Goal: Transaction & Acquisition: Subscribe to service/newsletter

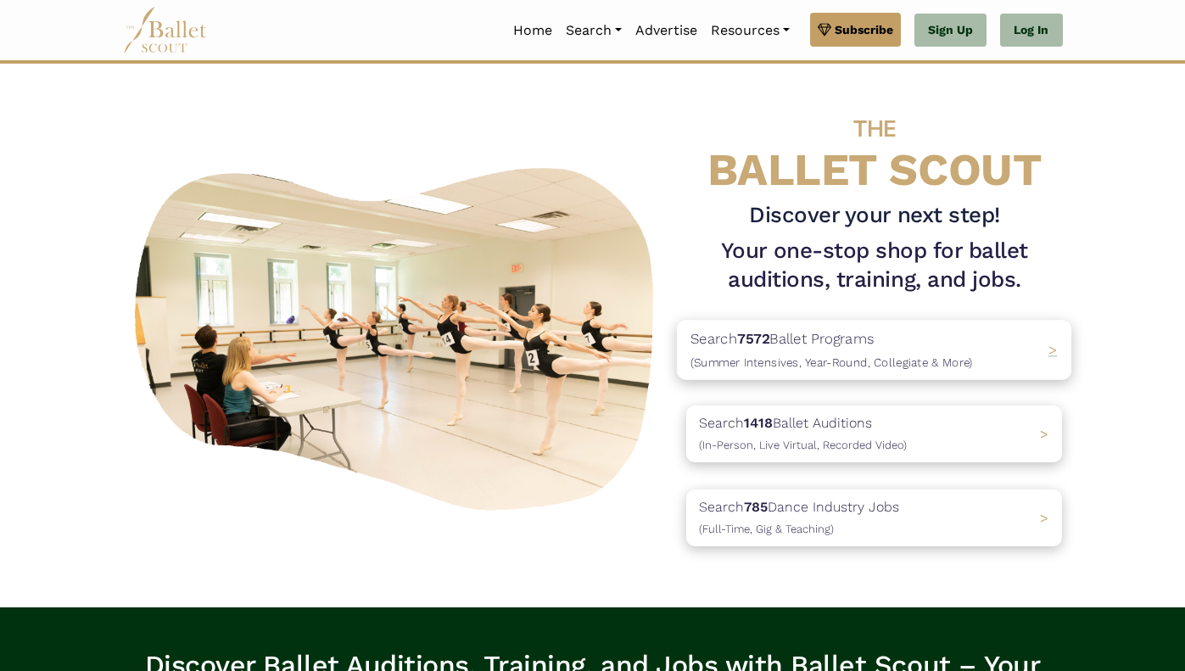
click at [966, 346] on p "Search 7572 Ballet Programs (Summer Intensives, Year-Round, Collegiate & More)" at bounding box center [832, 350] width 282 height 46
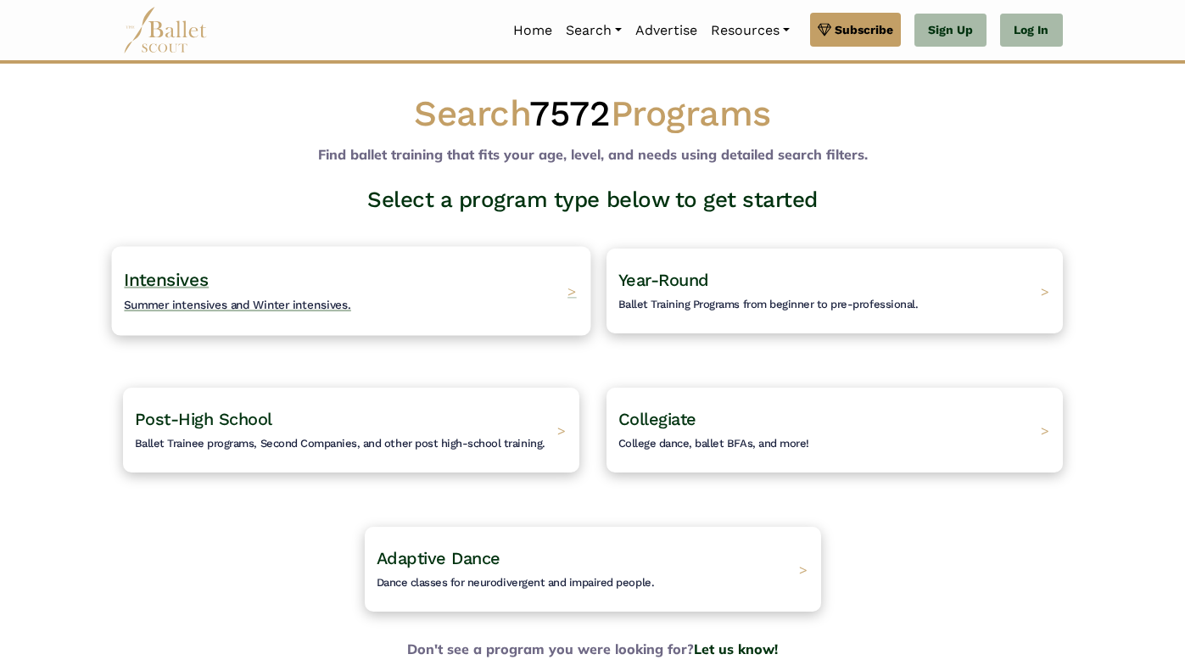
click at [193, 304] on span "Summer intensives and Winter intensives." at bounding box center [237, 305] width 227 height 14
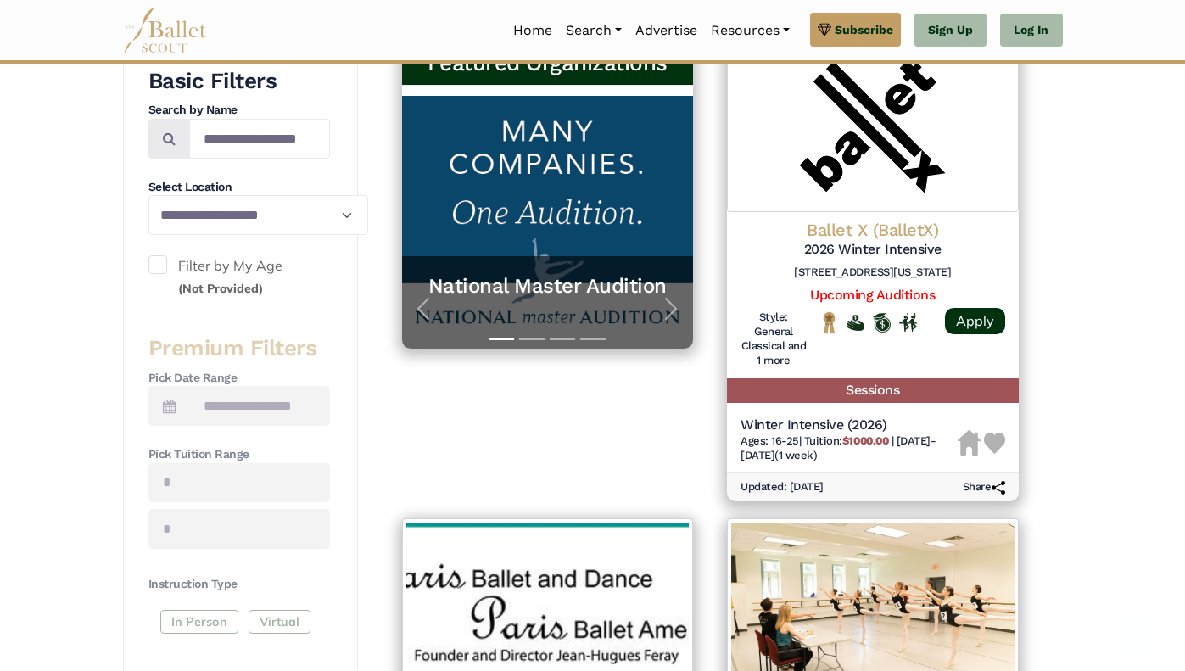
scroll to position [371, 0]
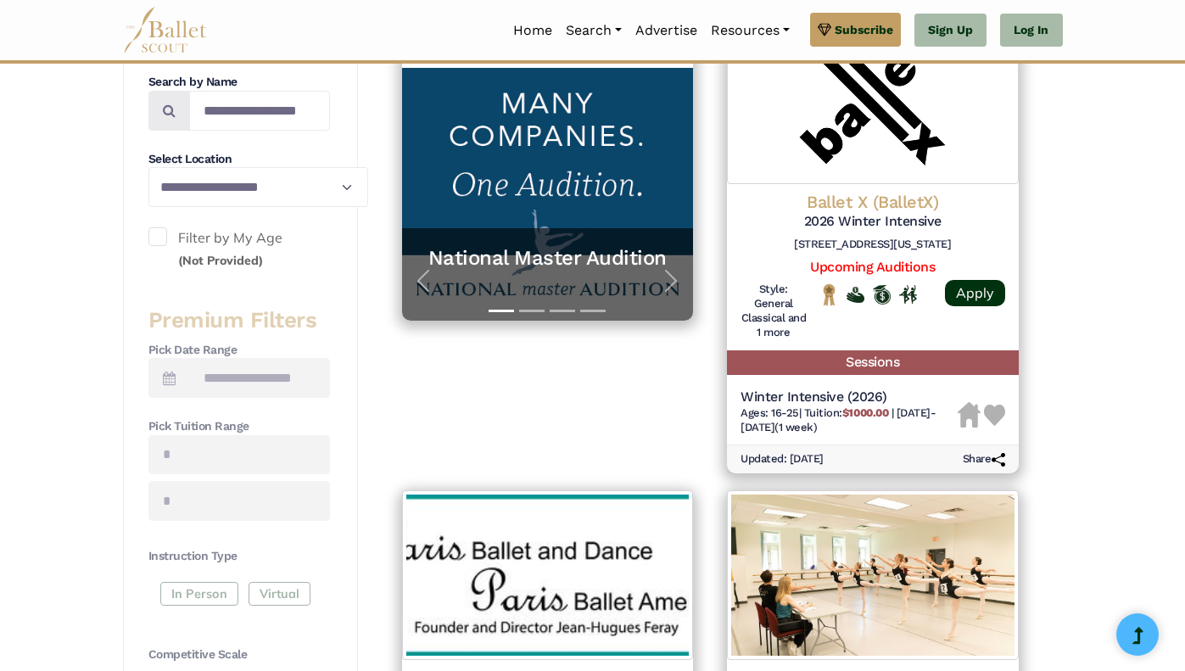
click at [148, 246] on span at bounding box center [157, 236] width 19 height 19
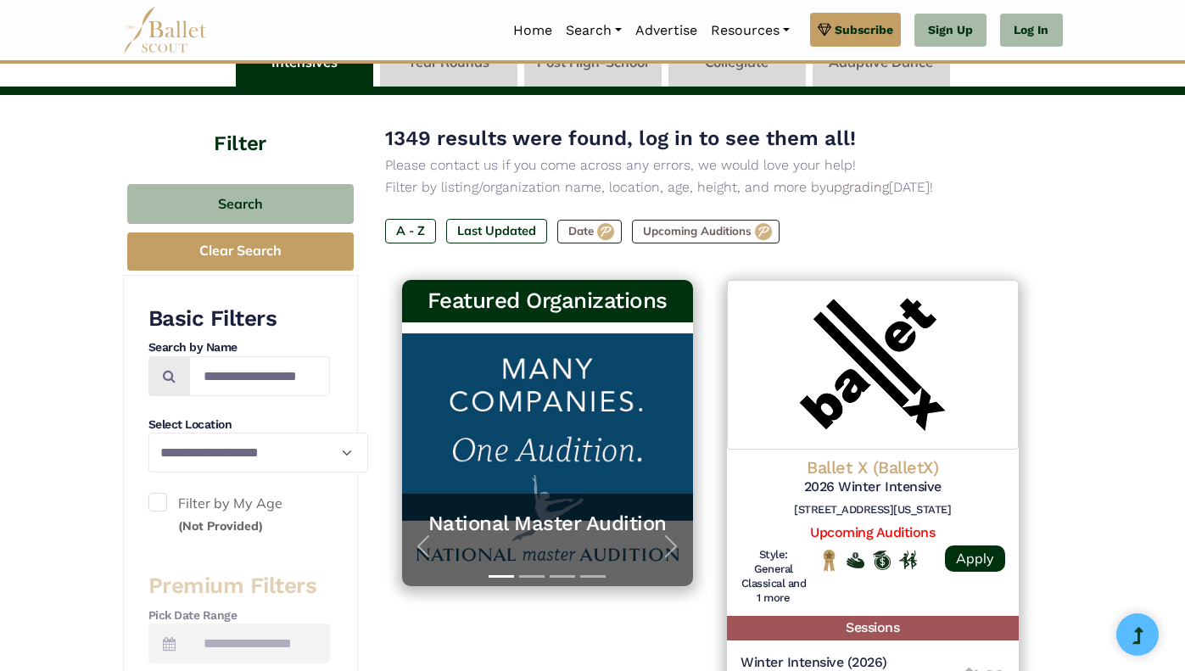
scroll to position [0, 0]
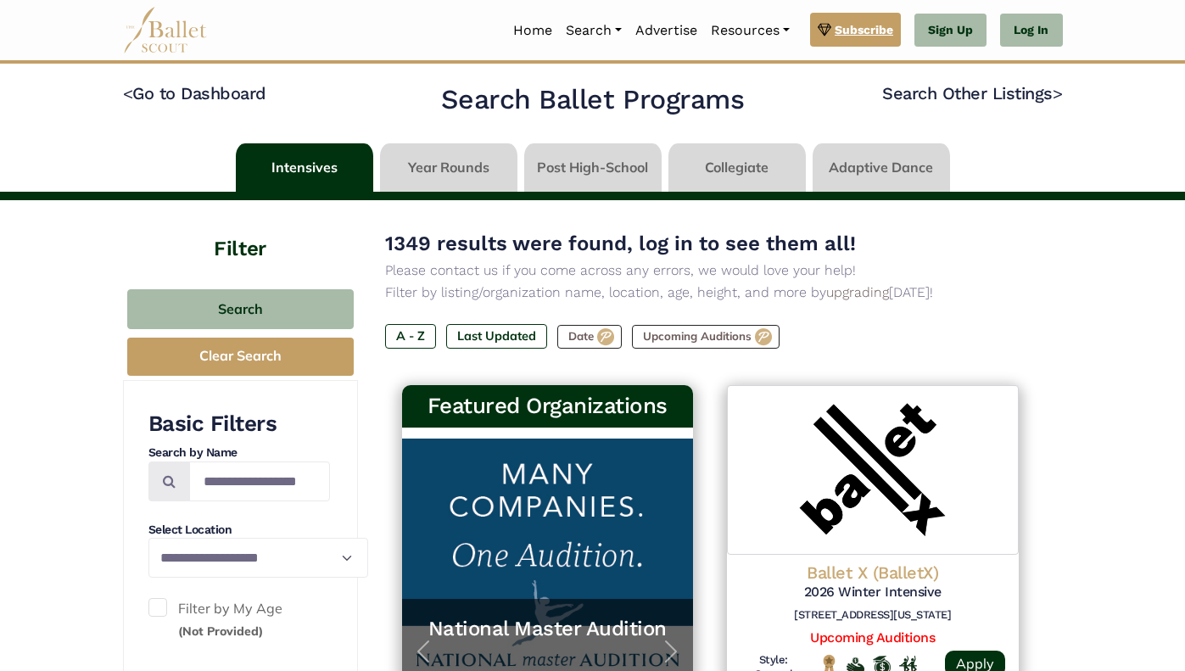
click at [893, 31] on span "Subscribe" at bounding box center [864, 29] width 59 height 19
